Goal: Obtain resource: Obtain resource

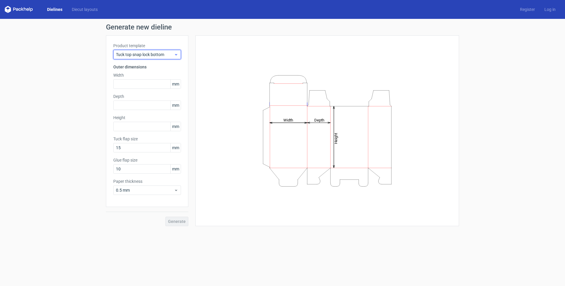
click at [167, 57] on span "Tuck top snap lock bottom" at bounding box center [145, 55] width 58 height 6
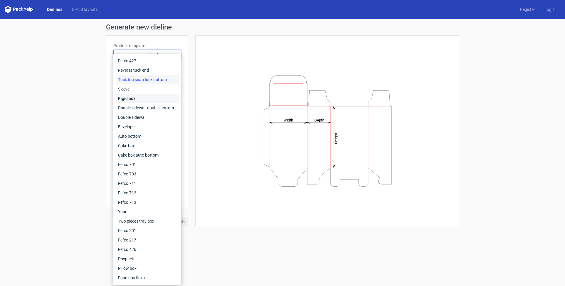
click at [162, 98] on div "Rigid box" at bounding box center [147, 98] width 63 height 9
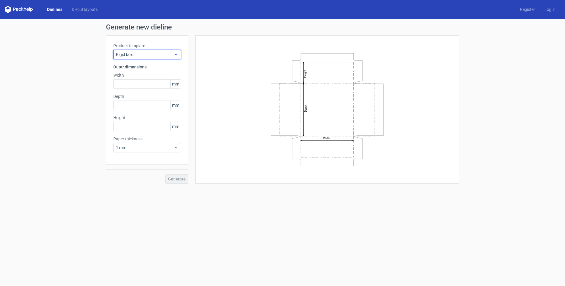
click at [158, 54] on span "Rigid box" at bounding box center [145, 55] width 58 height 6
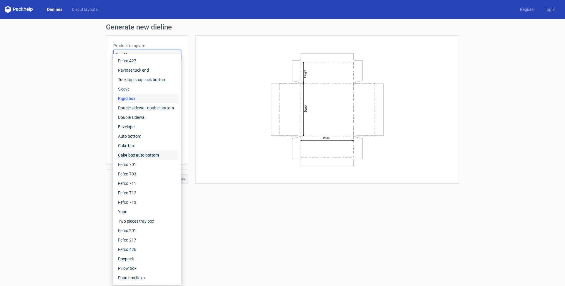
click at [134, 153] on div "Cake box auto bottom" at bounding box center [147, 154] width 63 height 9
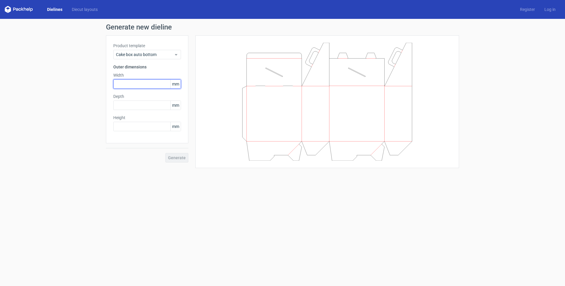
click at [154, 83] on input "text" at bounding box center [147, 83] width 68 height 9
click at [178, 83] on span "mm" at bounding box center [175, 83] width 10 height 9
click at [153, 84] on input "text" at bounding box center [147, 83] width 68 height 9
type input "3"
type input "250"
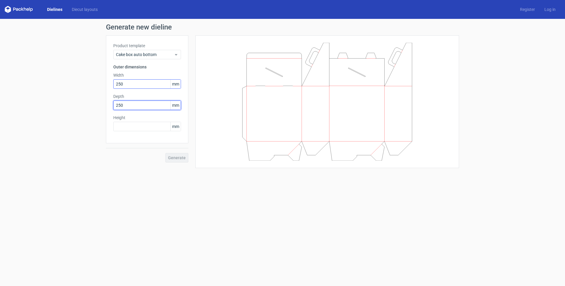
type input "250"
type input "50"
drag, startPoint x: 139, startPoint y: 127, endPoint x: 61, endPoint y: 127, distance: 77.7
click at [62, 127] on div "Generate new dieline Product template Cake box auto bottom Outer dimensions Wid…" at bounding box center [282, 96] width 565 height 154
type input "60"
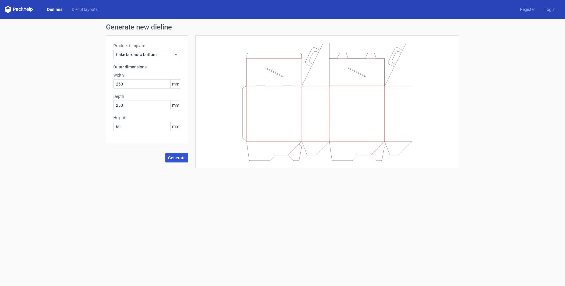
click at [183, 161] on button "Generate" at bounding box center [176, 157] width 23 height 9
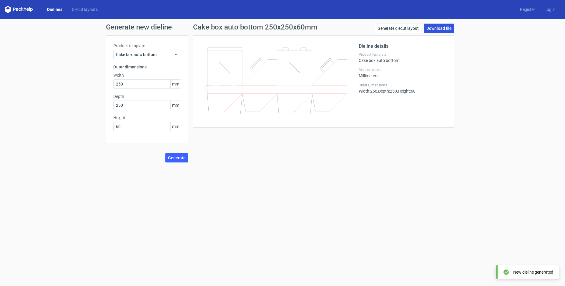
click at [433, 28] on link "Download file" at bounding box center [439, 28] width 31 height 9
click at [168, 53] on span "Cake box auto bottom" at bounding box center [145, 55] width 58 height 6
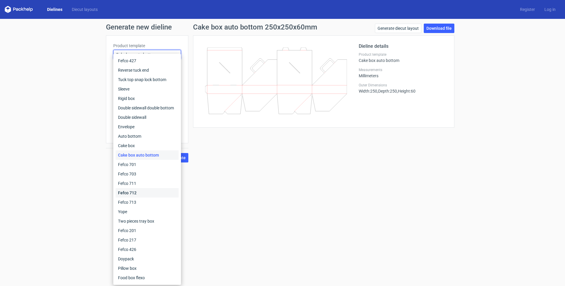
click at [152, 189] on div "Fefco 712" at bounding box center [147, 192] width 63 height 9
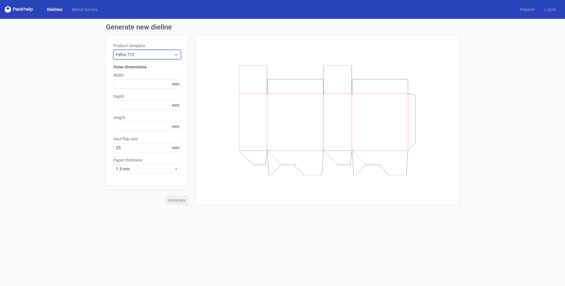
click at [147, 53] on span "Fefco 712" at bounding box center [145, 55] width 58 height 6
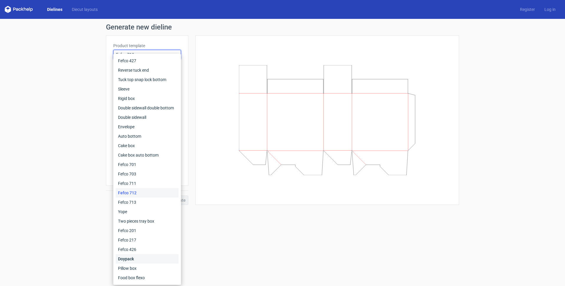
click at [150, 258] on div "Doypack" at bounding box center [147, 258] width 63 height 9
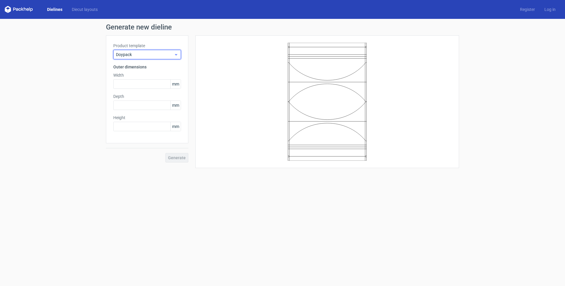
click at [143, 54] on span "Doypack" at bounding box center [145, 55] width 58 height 6
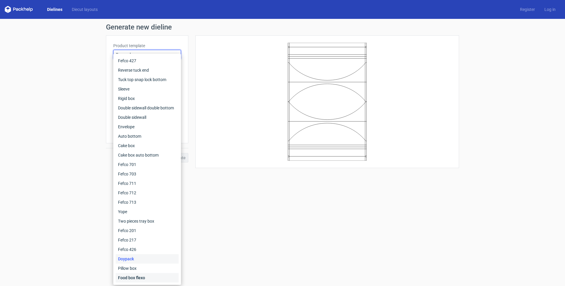
click at [139, 277] on div "Food box flexo" at bounding box center [147, 277] width 63 height 9
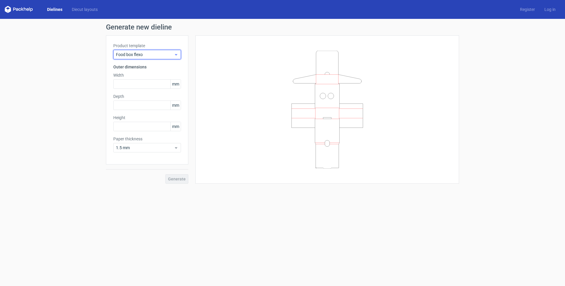
click at [156, 56] on span "Food box flexo" at bounding box center [145, 55] width 58 height 6
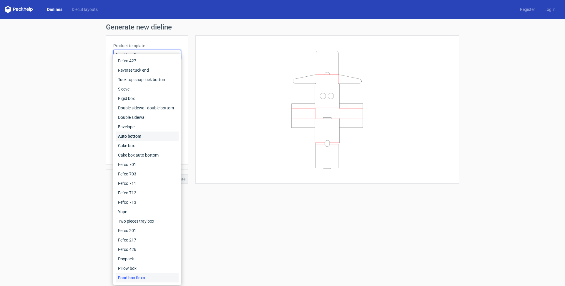
click at [147, 136] on div "Auto bottom" at bounding box center [147, 135] width 63 height 9
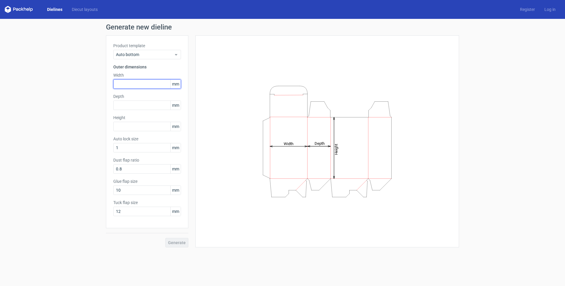
click at [149, 82] on input "text" at bounding box center [147, 83] width 68 height 9
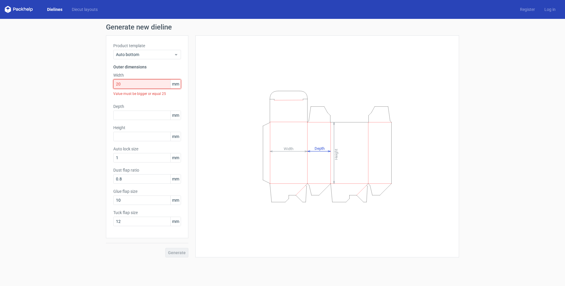
click at [137, 86] on input "20" at bounding box center [147, 83] width 68 height 9
drag, startPoint x: 137, startPoint y: 86, endPoint x: 110, endPoint y: 83, distance: 28.1
click at [110, 83] on div "Product template Auto bottom Outer dimensions Width 20 mm Value must be bigger …" at bounding box center [147, 136] width 82 height 203
drag, startPoint x: 129, startPoint y: 84, endPoint x: 77, endPoint y: 78, distance: 51.9
click at [77, 78] on div "Generate new dieline Product template Auto bottom Outer dimensions Width 10 mm …" at bounding box center [282, 140] width 565 height 243
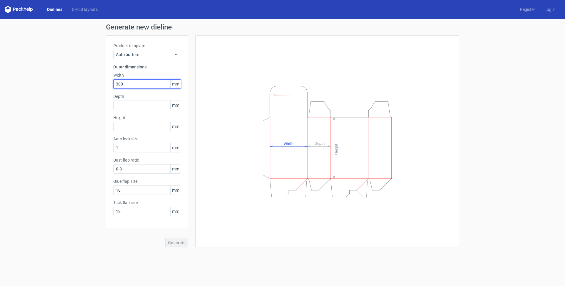
type input "300"
type input "50"
type input "8"
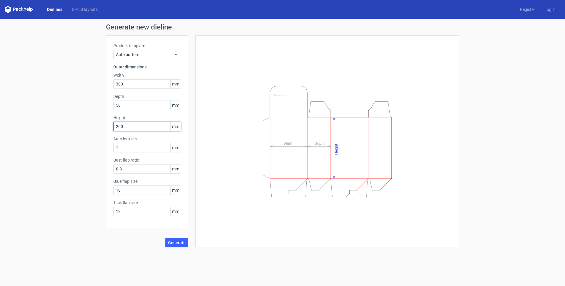
type input "200"
click at [181, 244] on span "Generate" at bounding box center [177, 242] width 18 height 4
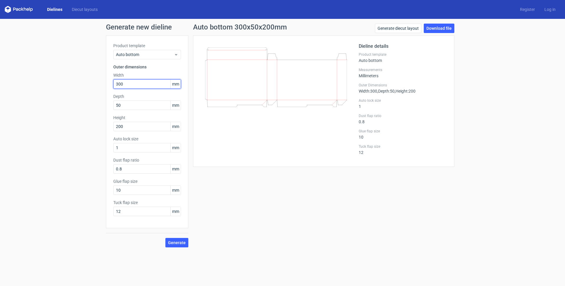
drag, startPoint x: 132, startPoint y: 85, endPoint x: 37, endPoint y: 82, distance: 95.1
click at [37, 82] on div "Generate new dieline Product template Auto bottom Outer dimensions Width 300 mm…" at bounding box center [282, 135] width 565 height 233
type input "100"
click at [174, 243] on span "Generate" at bounding box center [177, 242] width 18 height 4
click at [446, 27] on link "Download file" at bounding box center [439, 28] width 31 height 9
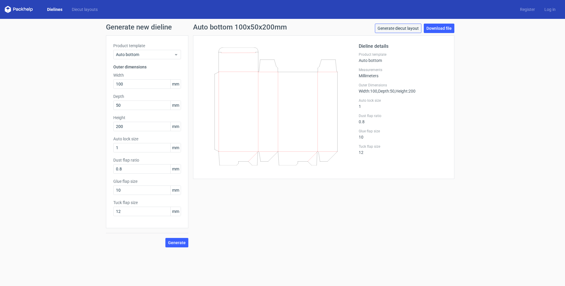
click at [415, 29] on link "Generate diecut layout" at bounding box center [398, 28] width 47 height 9
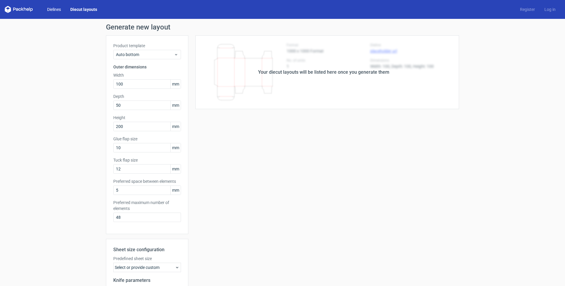
click at [53, 10] on link "Dielines" at bounding box center [53, 9] width 23 height 6
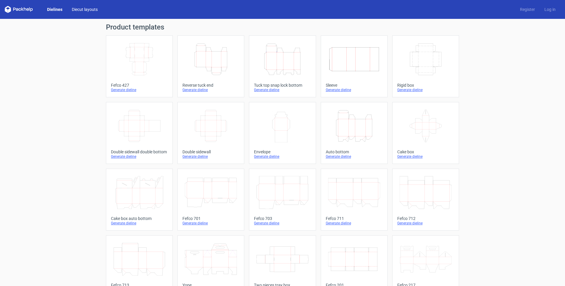
click at [82, 7] on link "Diecut layouts" at bounding box center [84, 9] width 35 height 6
